Goal: Transaction & Acquisition: Purchase product/service

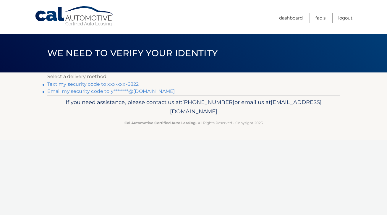
click at [146, 92] on link "Email my security code to y********@gmail.com" at bounding box center [111, 91] width 128 height 6
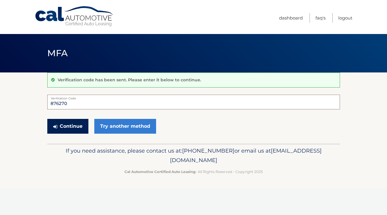
type input "876270"
click at [68, 124] on button "Continue" at bounding box center [67, 126] width 41 height 15
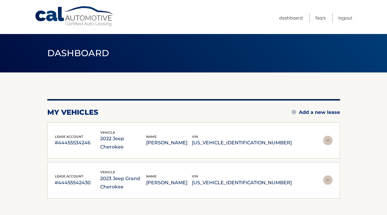
click at [328, 137] on img at bounding box center [327, 140] width 9 height 9
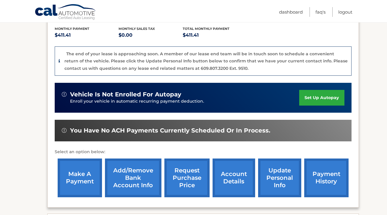
scroll to position [125, 0]
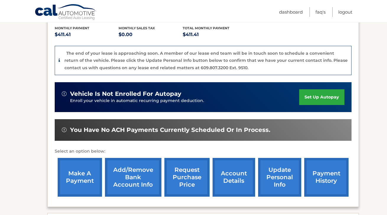
click at [84, 170] on link "make a payment" at bounding box center [80, 177] width 44 height 39
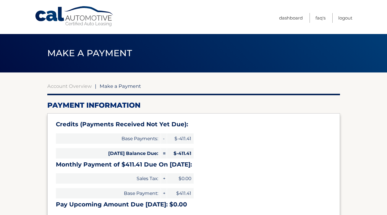
select select "MDFlMWM5YTctMGYzNC00M2E5LWFkZjItYTMwOGI5ZjBmOGUy"
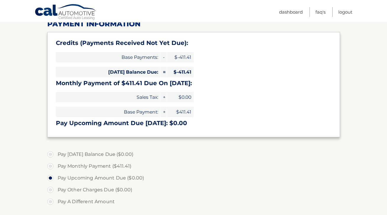
scroll to position [144, 0]
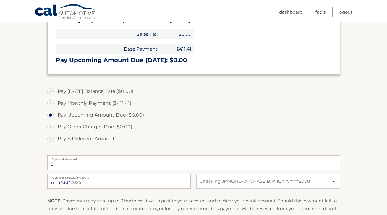
click at [50, 103] on label "Pay Monthly Payment ($411.41)" at bounding box center [193, 103] width 292 height 12
click at [50, 103] on input "Pay Monthly Payment ($411.41)" at bounding box center [53, 101] width 6 height 9
radio input "true"
type input "411.41"
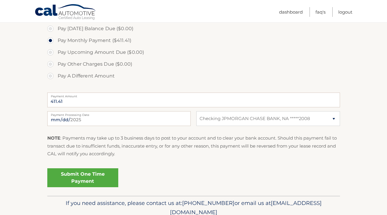
scroll to position [208, 0]
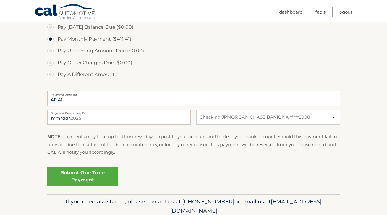
click at [104, 178] on link "Submit One Time Payment" at bounding box center [82, 176] width 71 height 19
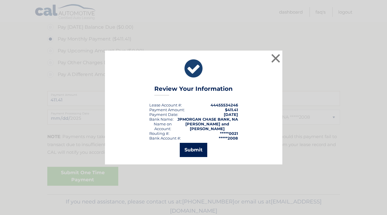
click at [197, 151] on button "Submit" at bounding box center [193, 150] width 27 height 14
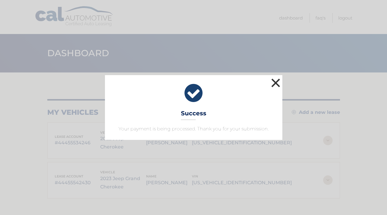
click at [276, 84] on button "×" at bounding box center [276, 83] width 12 height 12
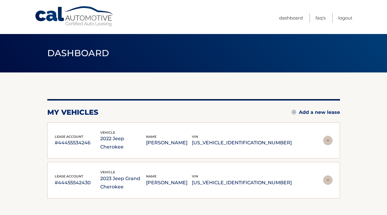
click at [328, 175] on img at bounding box center [327, 179] width 9 height 9
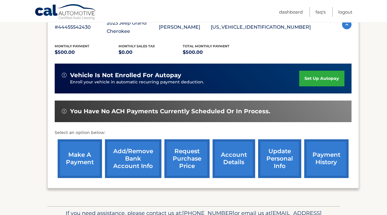
scroll to position [152, 0]
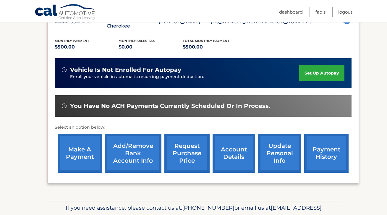
click at [81, 148] on link "make a payment" at bounding box center [80, 153] width 44 height 39
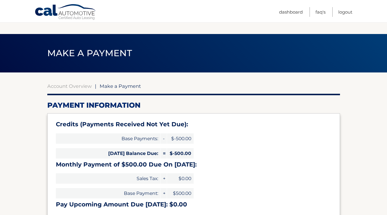
select select "OWUxZmQ3NDMtNDRmMy00NGU3LThhOWMtNTJlMDM0YzE2OThj"
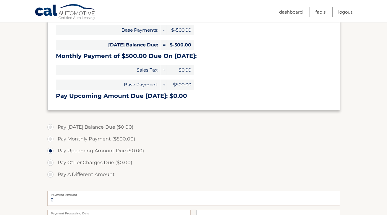
scroll to position [108, 0]
click at [51, 139] on label "Pay Monthly Payment ($500.00)" at bounding box center [193, 139] width 292 height 12
click at [51, 139] on input "Pay Monthly Payment ($500.00)" at bounding box center [53, 137] width 6 height 9
radio input "true"
type input "500.00"
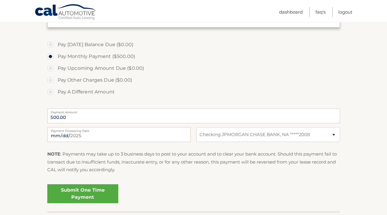
scroll to position [191, 0]
click at [83, 189] on link "Submit One Time Payment" at bounding box center [82, 192] width 71 height 19
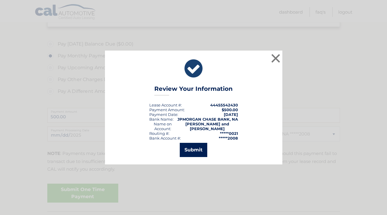
click at [190, 152] on button "Submit" at bounding box center [193, 150] width 27 height 14
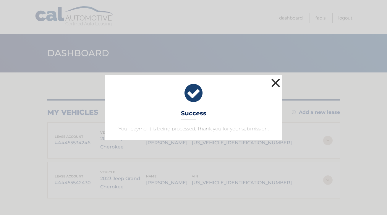
click at [275, 83] on button "×" at bounding box center [276, 83] width 12 height 12
